Goal: Task Accomplishment & Management: Use online tool/utility

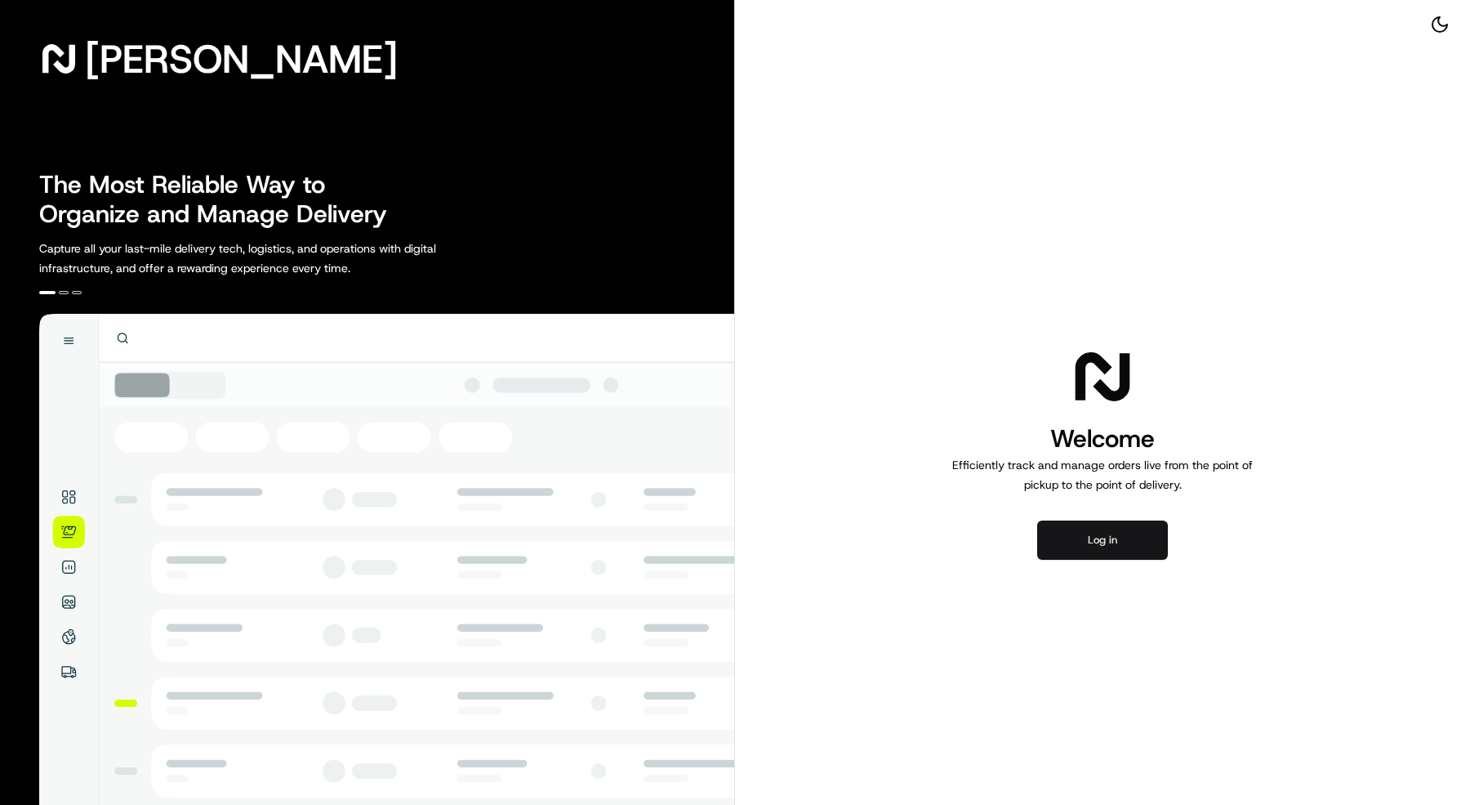
click at [1137, 531] on button "Log in" at bounding box center [1102, 539] width 131 height 39
